Goal: Information Seeking & Learning: Learn about a topic

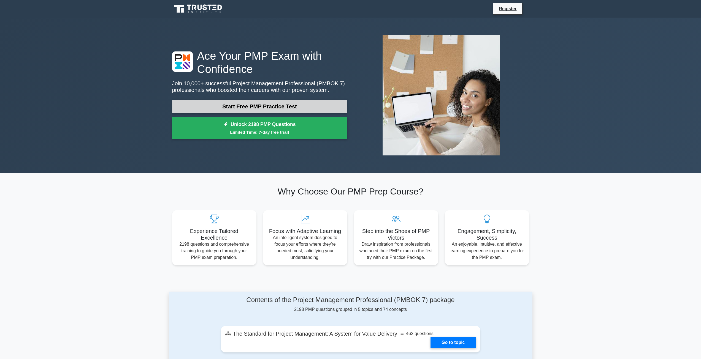
click at [270, 105] on link "Start Free PMP Practice Test" at bounding box center [259, 106] width 175 height 13
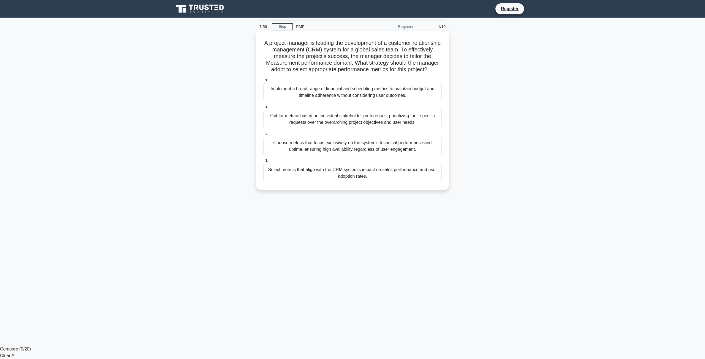
click at [348, 182] on div "Select metrics that align with the CRM system's impact on sales performance and…" at bounding box center [352, 173] width 178 height 18
click at [263, 163] on input "d. Select metrics that align with the CRM system's impact on sales performance …" at bounding box center [263, 161] width 0 height 4
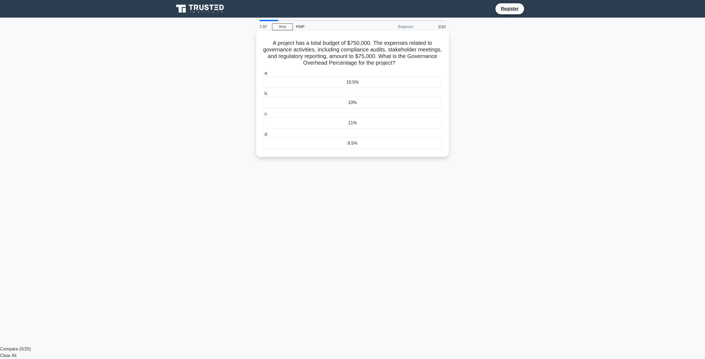
click at [372, 105] on div "10%" at bounding box center [352, 103] width 178 height 12
click at [263, 96] on input "b. 10%" at bounding box center [263, 94] width 0 height 4
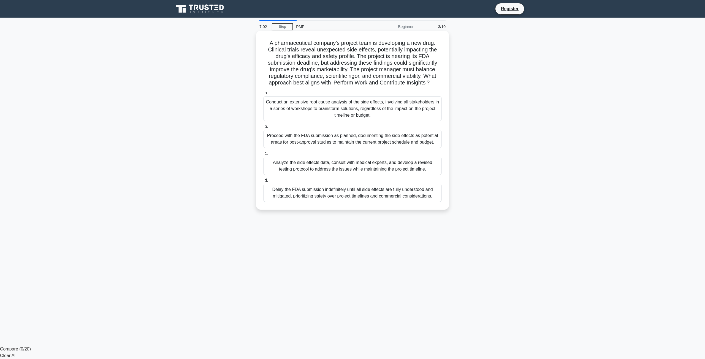
click at [331, 170] on div "Analyze the side effects data, consult with medical experts, and develop a revi…" at bounding box center [352, 166] width 178 height 18
click at [263, 156] on input "c. Analyze the side effects data, consult with medical experts, and develop a r…" at bounding box center [263, 154] width 0 height 4
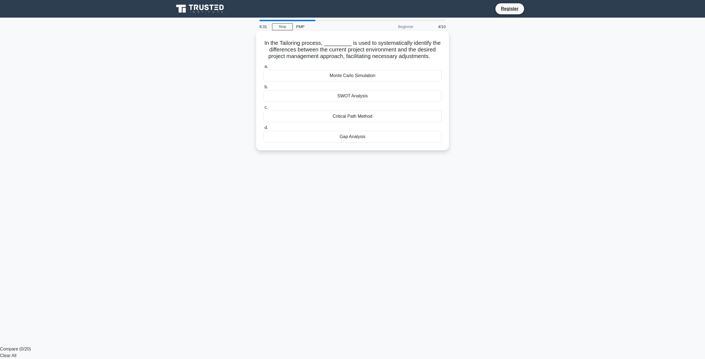
click at [370, 101] on div "SWOT Analysis" at bounding box center [352, 96] width 178 height 12
click at [263, 89] on input "b. SWOT Analysis" at bounding box center [263, 87] width 0 height 4
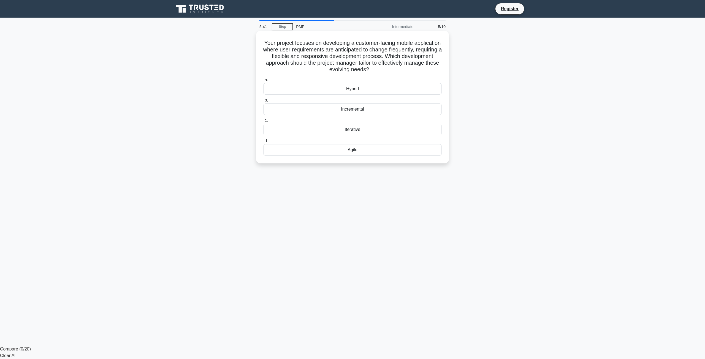
click at [365, 152] on div "Agile" at bounding box center [352, 150] width 178 height 12
click at [263, 143] on input "d. Agile" at bounding box center [263, 141] width 0 height 4
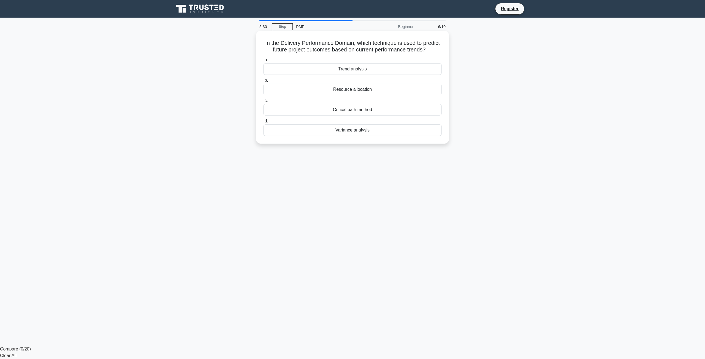
click at [357, 132] on div "Variance analysis" at bounding box center [352, 130] width 178 height 12
click at [263, 123] on input "d. Variance analysis" at bounding box center [263, 122] width 0 height 4
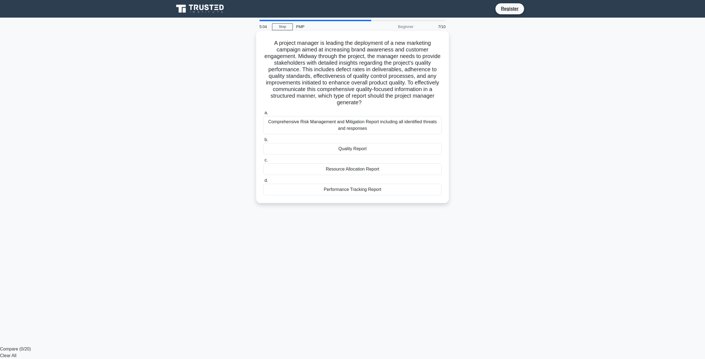
click at [355, 148] on div "Quality Report" at bounding box center [352, 149] width 178 height 12
click at [263, 142] on input "b. Quality Report" at bounding box center [263, 140] width 0 height 4
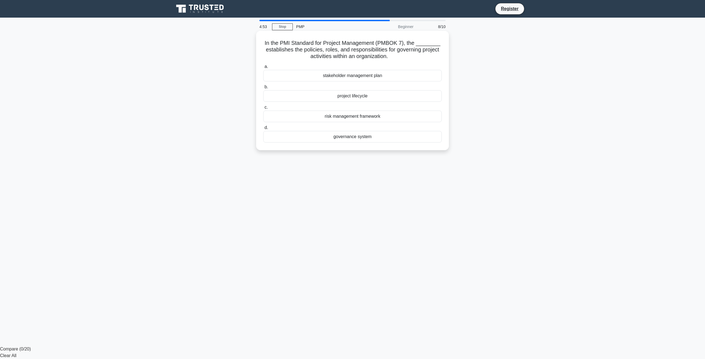
click at [350, 138] on div "governance system" at bounding box center [352, 137] width 178 height 12
click at [263, 130] on input "d. governance system" at bounding box center [263, 128] width 0 height 4
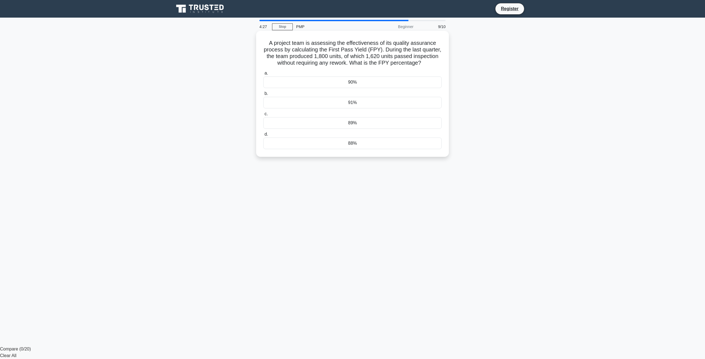
drag, startPoint x: 506, startPoint y: 201, endPoint x: 440, endPoint y: 158, distance: 78.7
click at [506, 201] on div "4:27 Stop PMP Beginner 9/10 A project team is assessing the effectiveness of it…" at bounding box center [353, 157] width 364 height 275
click at [375, 82] on div "90%" at bounding box center [352, 83] width 178 height 12
click at [263, 75] on input "a. 90%" at bounding box center [263, 74] width 0 height 4
click at [546, 174] on main "4:04 Stop PMP Beginner 10/10 A project manager is using parametric estimating t…" at bounding box center [352, 182] width 705 height 329
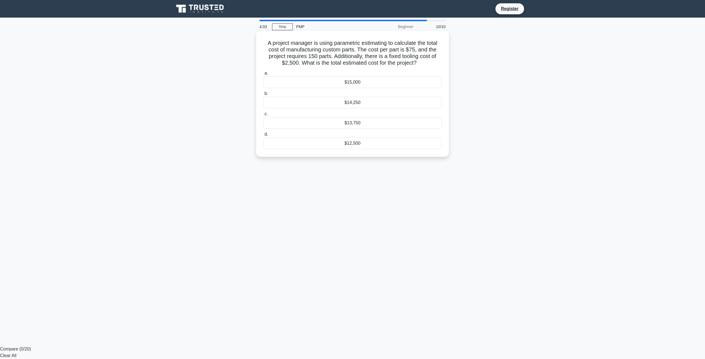
click at [378, 123] on div "$13,750" at bounding box center [352, 123] width 178 height 12
click at [263, 116] on input "c. $13,750" at bounding box center [263, 114] width 0 height 4
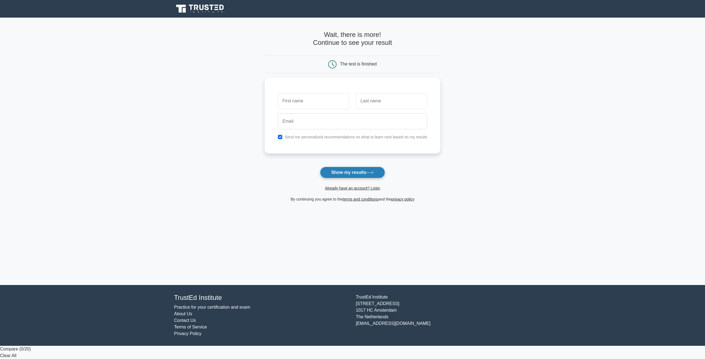
click at [342, 174] on button "Show my results" at bounding box center [352, 173] width 65 height 12
type input "Akmal"
type input "Azhar"
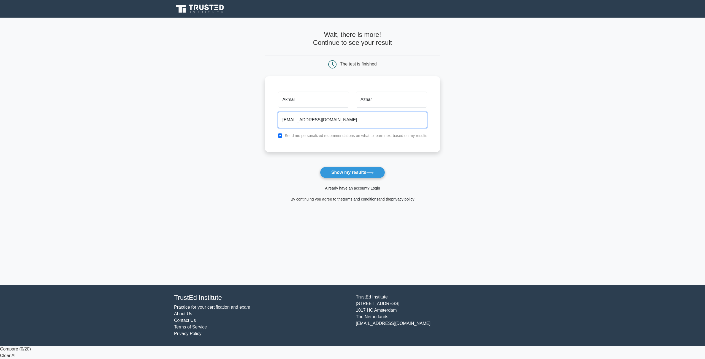
type input "mhdakmalash@gmail.com"
click at [343, 137] on label "Send me personalized recommendations on what to learn next based on my results" at bounding box center [356, 136] width 143 height 4
click at [281, 137] on input "checkbox" at bounding box center [280, 136] width 4 height 4
checkbox input "false"
click at [342, 171] on button "Show my results" at bounding box center [352, 173] width 65 height 12
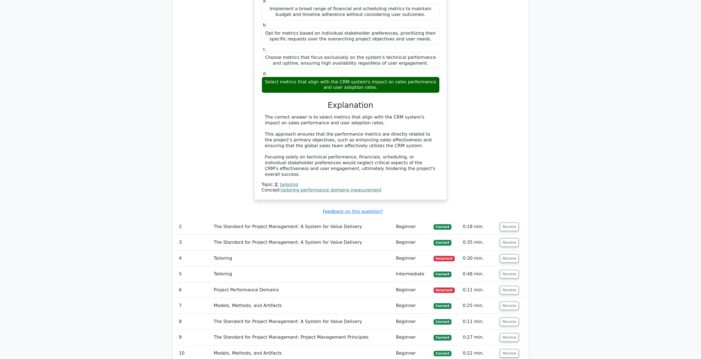
scroll to position [523, 0]
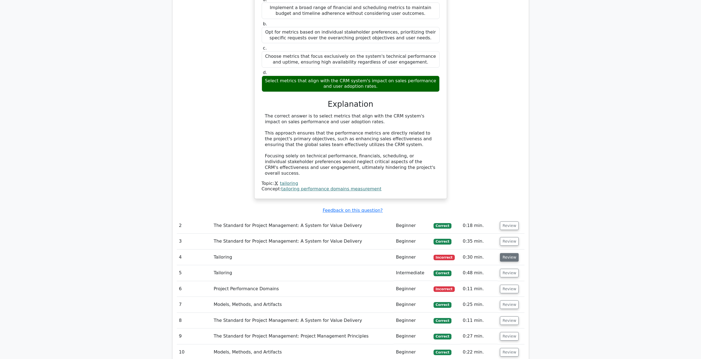
click at [507, 253] on button "Review" at bounding box center [509, 257] width 19 height 9
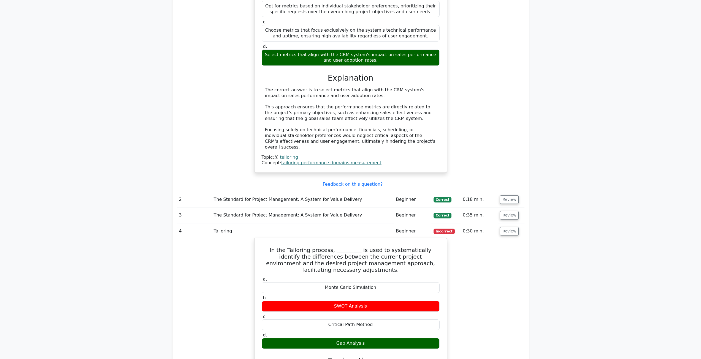
scroll to position [551, 0]
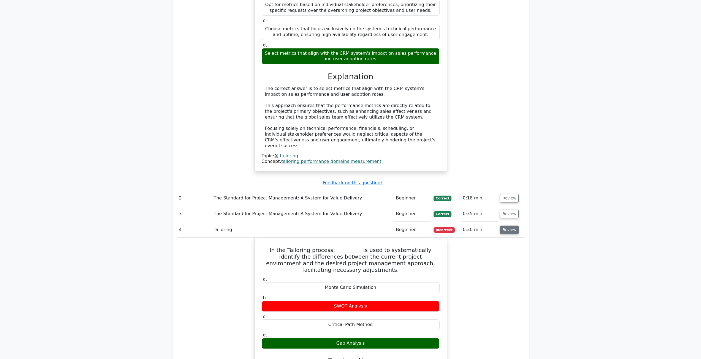
click at [506, 226] on button "Review" at bounding box center [509, 230] width 19 height 9
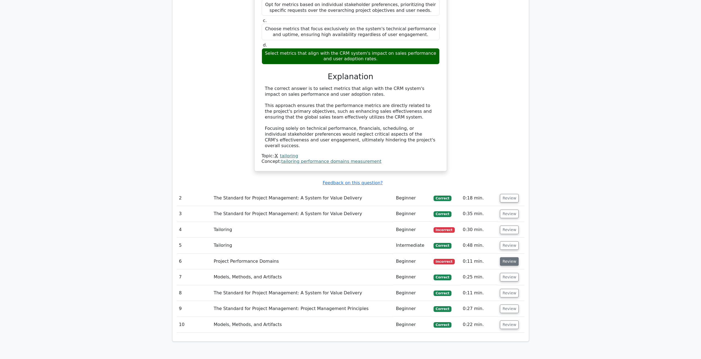
click at [503, 258] on button "Review" at bounding box center [509, 262] width 19 height 9
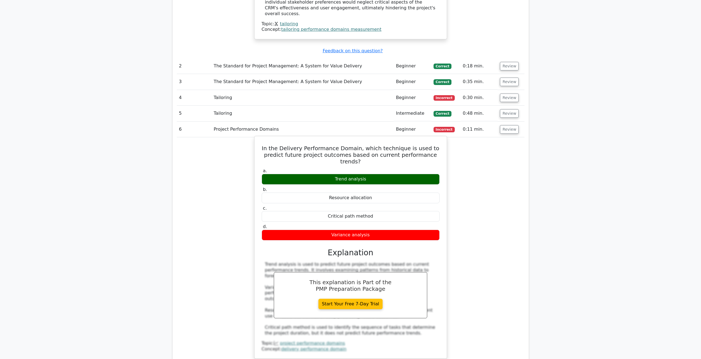
scroll to position [716, 0]
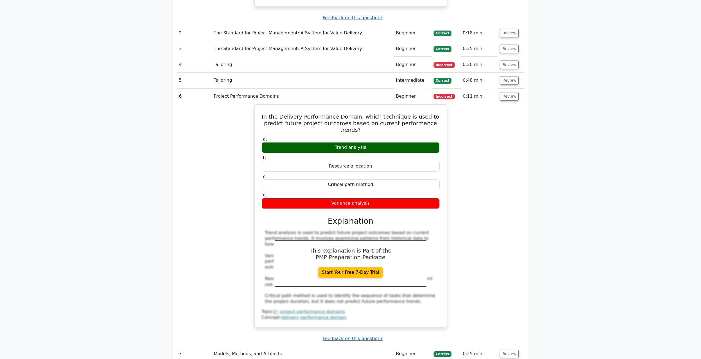
click at [487, 236] on div "In the Delivery Performance Domain, which technique is used to predict future p…" at bounding box center [351, 219] width 348 height 230
click at [508, 61] on button "Review" at bounding box center [509, 65] width 19 height 9
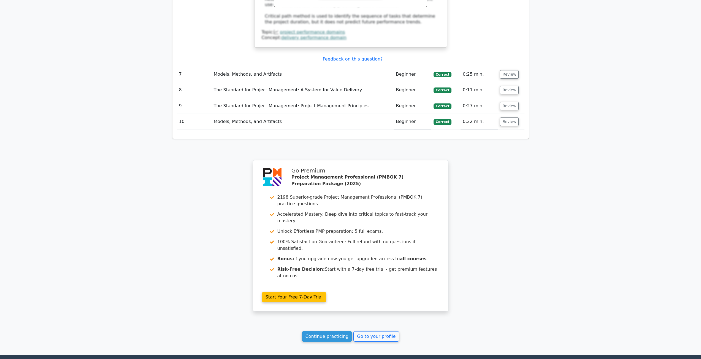
scroll to position [1232, 0]
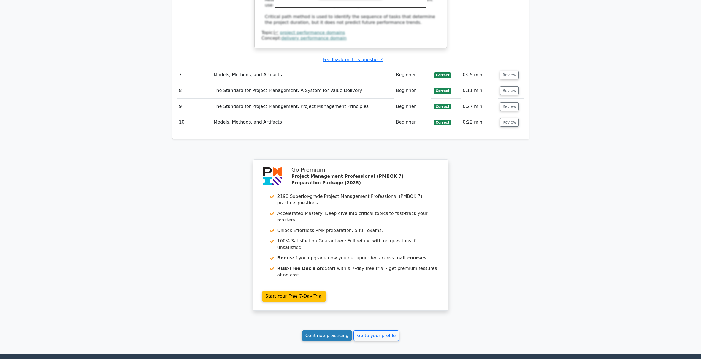
click at [323, 331] on link "Continue practicing" at bounding box center [327, 336] width 50 height 10
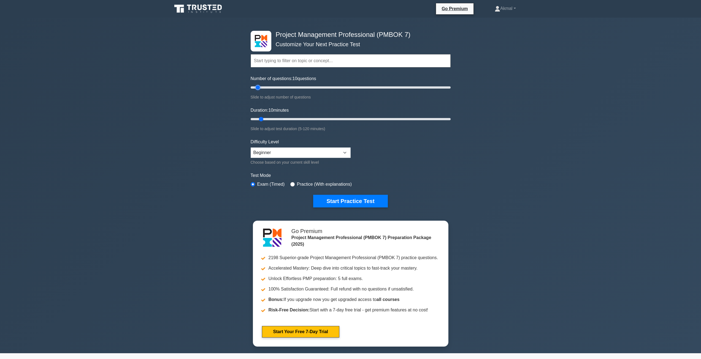
click at [258, 87] on input "Number of questions: 10 questions" at bounding box center [351, 87] width 200 height 7
click at [304, 152] on select "Beginner Intermediate Expert" at bounding box center [301, 153] width 100 height 10
select select "expert"
click at [251, 148] on select "Beginner Intermediate Expert" at bounding box center [301, 153] width 100 height 10
click at [295, 185] on div "Practice (With explanations)" at bounding box center [320, 184] width 61 height 7
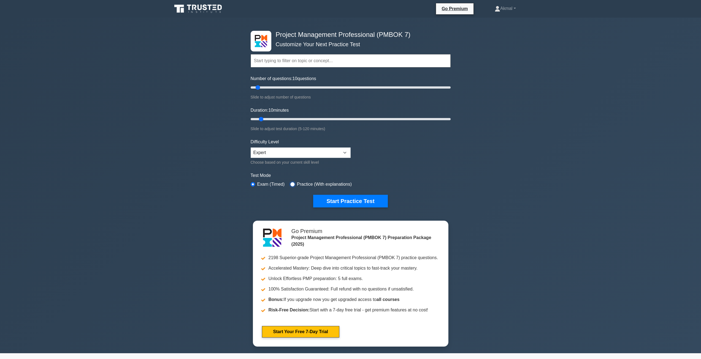
click at [291, 184] on input "radio" at bounding box center [292, 184] width 4 height 4
radio input "true"
drag, startPoint x: 262, startPoint y: 118, endPoint x: 516, endPoint y: 134, distance: 253.9
type input "120"
click at [451, 123] on input "Duration: 120 minutes" at bounding box center [351, 119] width 200 height 7
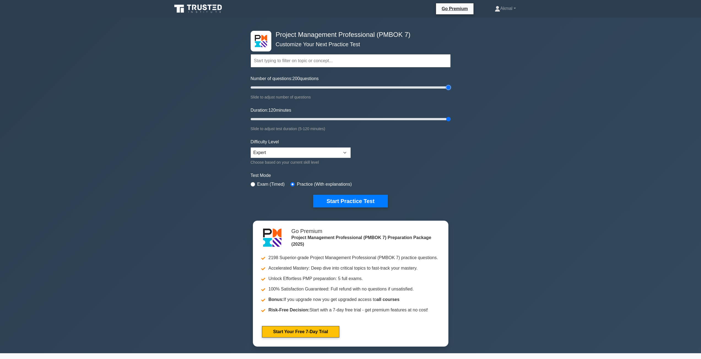
drag, startPoint x: 259, startPoint y: 87, endPoint x: 497, endPoint y: 101, distance: 237.8
type input "200"
click at [451, 91] on input "Number of questions: 200 questions" at bounding box center [351, 87] width 200 height 7
click at [359, 199] on button "Start Practice Test" at bounding box center [350, 201] width 74 height 13
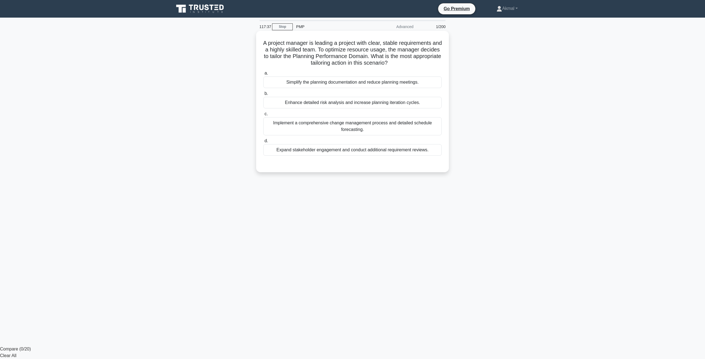
click at [386, 102] on div "Enhance detailed risk analysis and increase planning iteration cycles." at bounding box center [352, 103] width 178 height 12
click at [263, 96] on input "b. Enhance detailed risk analysis and increase planning iteration cycles." at bounding box center [263, 94] width 0 height 4
click at [300, 85] on div "Simplify the planning documentation and reduce planning meetings." at bounding box center [352, 83] width 178 height 12
click at [263, 75] on input "a. Simplify the planning documentation and reduce planning meetings." at bounding box center [263, 74] width 0 height 4
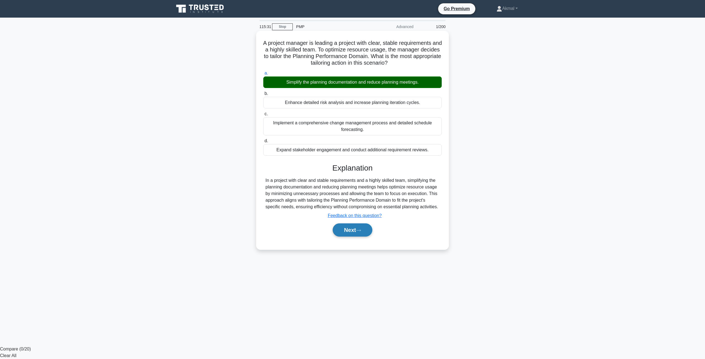
click at [351, 232] on button "Next" at bounding box center [352, 230] width 39 height 13
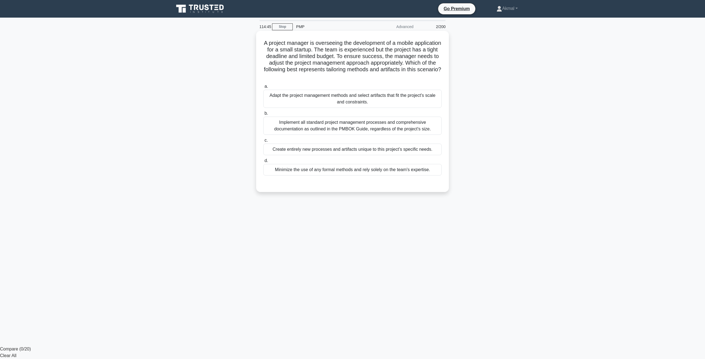
click at [317, 102] on div "Adapt the project management methods and select artifacts that fit the project'…" at bounding box center [352, 99] width 178 height 18
click at [263, 88] on input "a. Adapt the project management methods and select artifacts that fit the proje…" at bounding box center [263, 87] width 0 height 4
